Goal: Transaction & Acquisition: Subscribe to service/newsletter

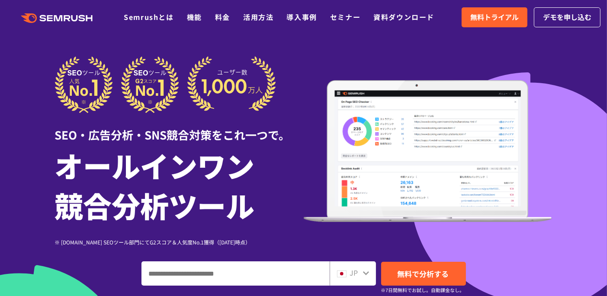
click at [492, 53] on div at bounding box center [303, 241] width 607 height 483
click at [518, 20] on span "無料トライアル" at bounding box center [494, 17] width 48 height 11
click at [230, 20] on link "料金" at bounding box center [222, 17] width 15 height 10
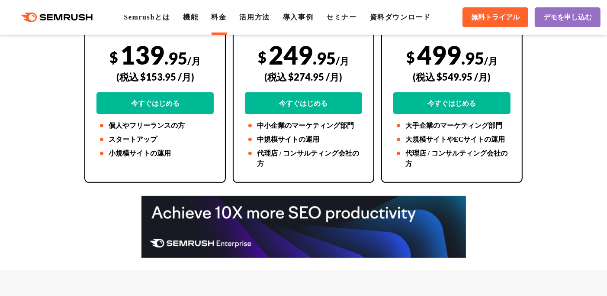
scroll to position [260, 0]
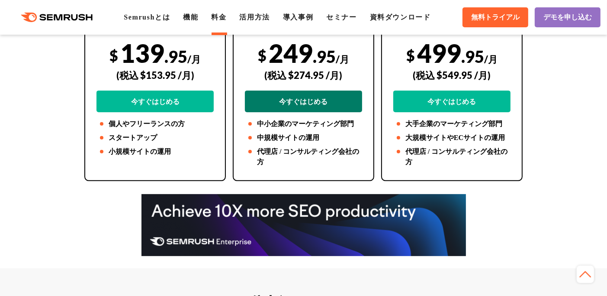
click at [294, 96] on link "今すぐはじめる" at bounding box center [303, 101] width 117 height 22
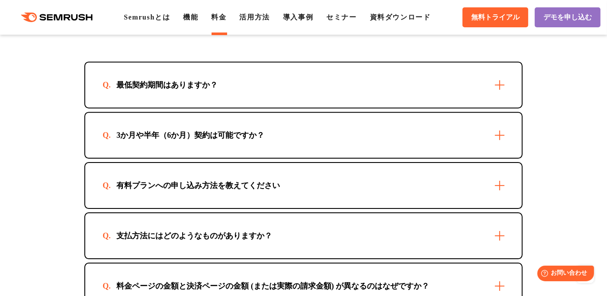
scroll to position [2640, 0]
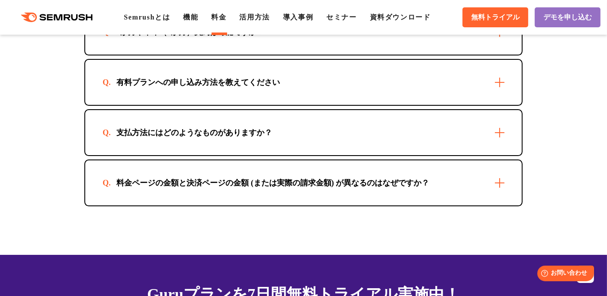
click at [475, 167] on div "料金ページの金額と決済ページの金額 (または実際の請求金額) が異なるのはなぜですか？" at bounding box center [303, 182] width 436 height 45
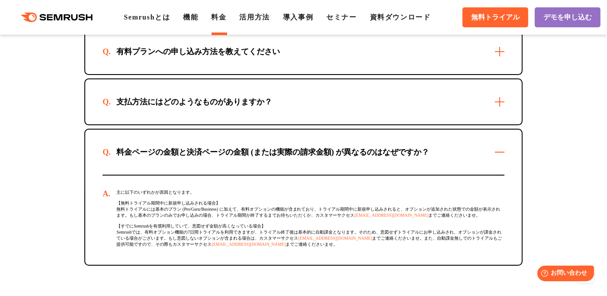
scroll to position [2683, 0]
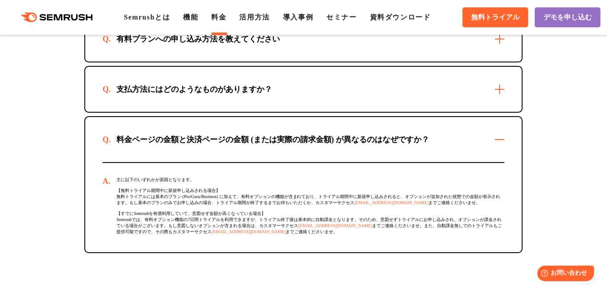
click at [233, 84] on div "支払方法にはどのようなものがありますか？" at bounding box center [194, 89] width 183 height 10
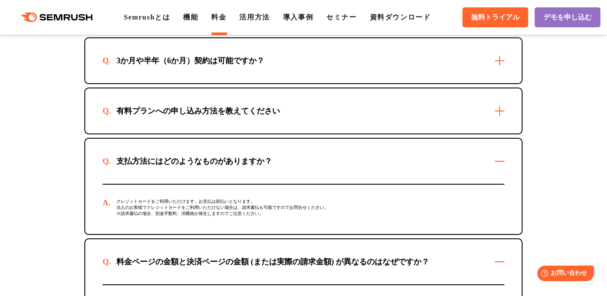
scroll to position [2596, 0]
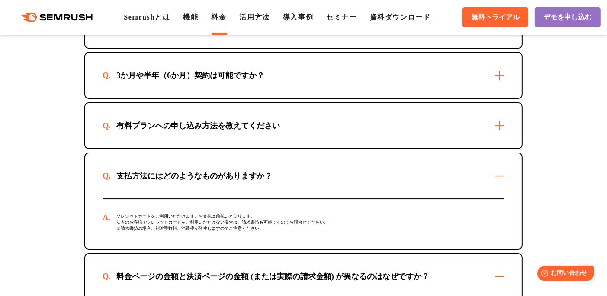
click at [227, 120] on div "有料プランへの申し込み方法を教えてください" at bounding box center [198, 125] width 191 height 10
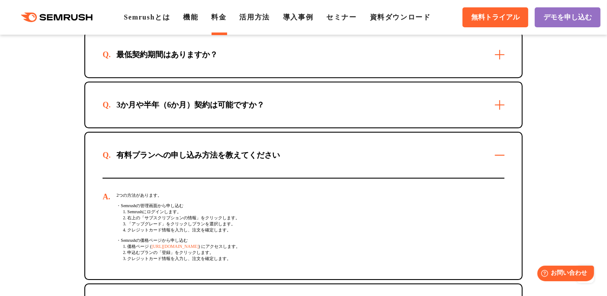
scroll to position [2553, 0]
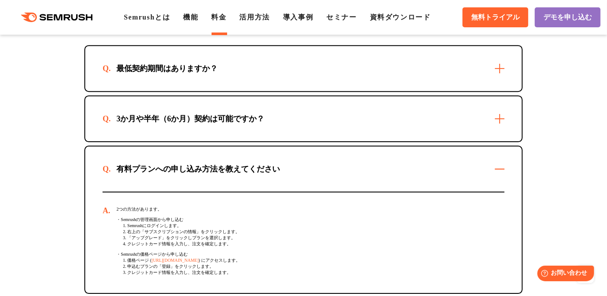
click at [225, 114] on div "3か月や半年（6か月）契約は可能ですか？" at bounding box center [191, 118] width 176 height 10
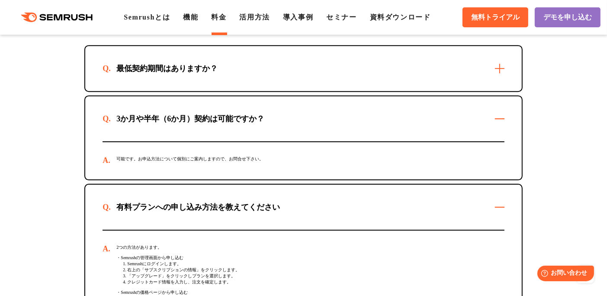
scroll to position [2510, 0]
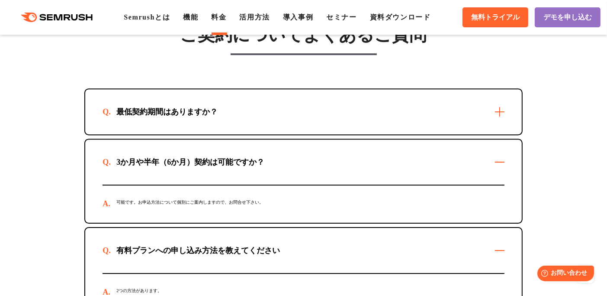
click at [223, 116] on div "最低契約期間はありますか？" at bounding box center [303, 111] width 436 height 45
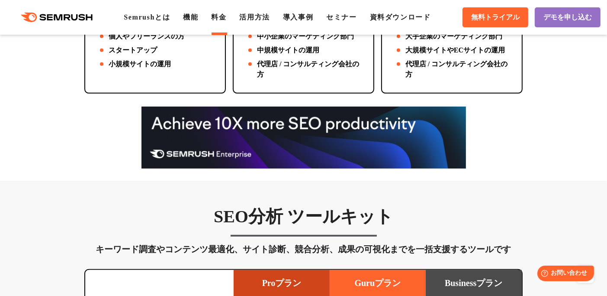
scroll to position [303, 0]
